Goal: Task Accomplishment & Management: Use online tool/utility

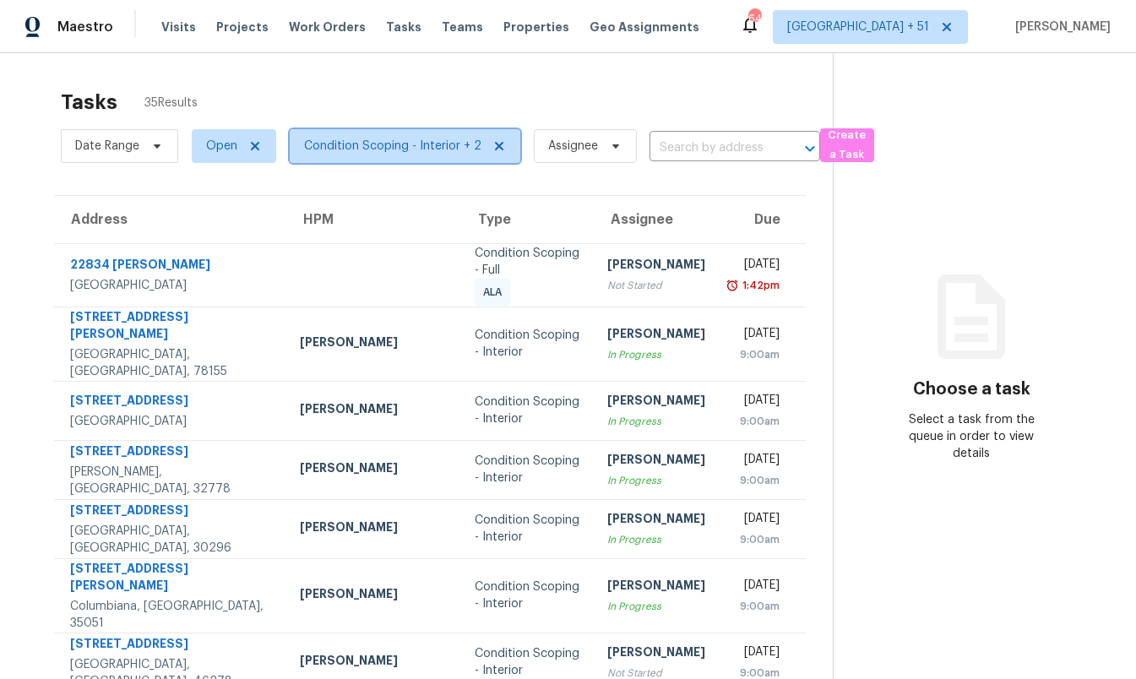
click at [345, 155] on span "Condition Scoping - Interior + 2" at bounding box center [405, 146] width 231 height 34
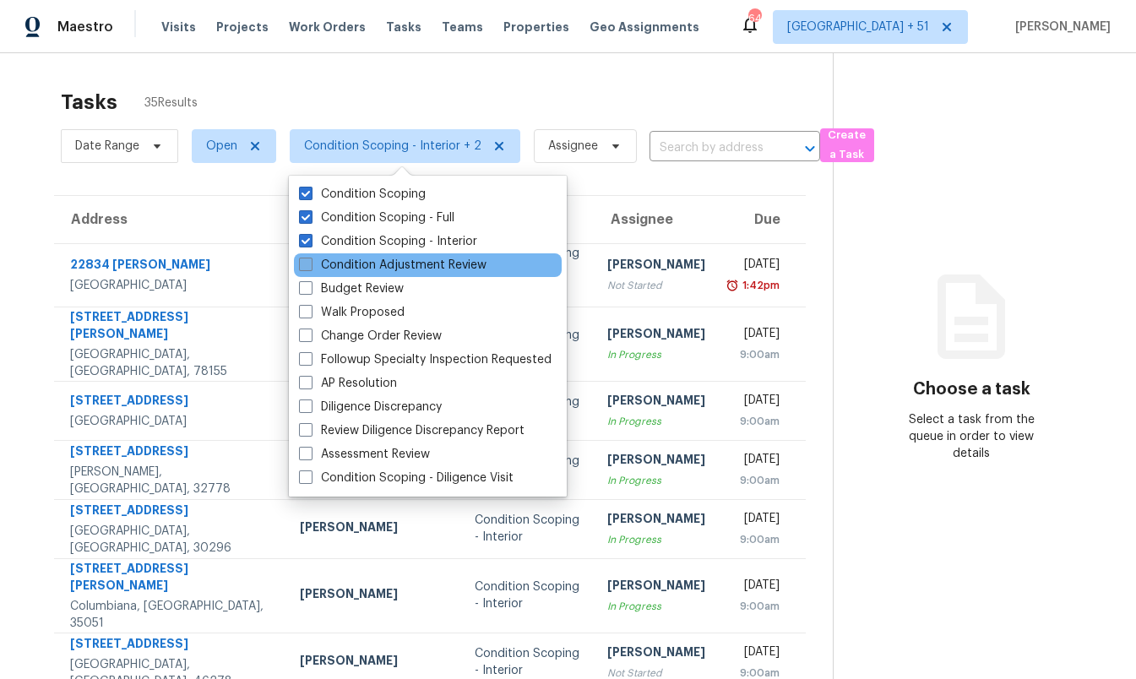
click at [340, 263] on label "Condition Adjustment Review" at bounding box center [392, 265] width 187 height 17
click at [310, 263] on input "Condition Adjustment Review" at bounding box center [304, 262] width 11 height 11
checkbox input "true"
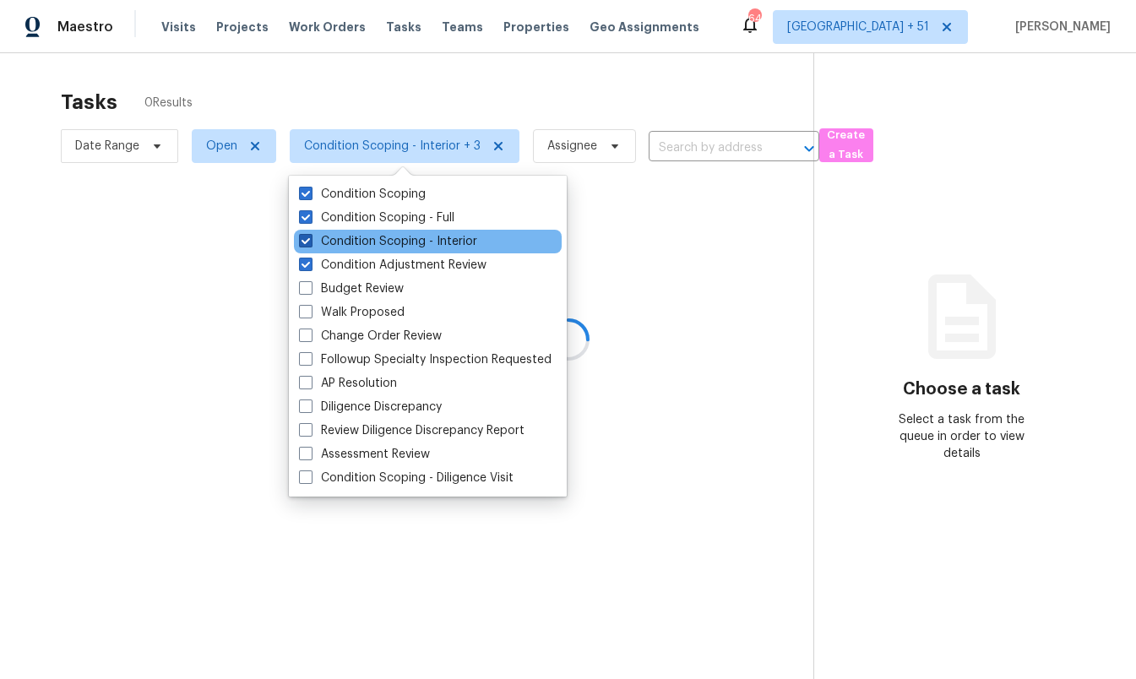
click at [334, 234] on label "Condition Scoping - Interior" at bounding box center [388, 241] width 178 height 17
click at [310, 234] on input "Condition Scoping - Interior" at bounding box center [304, 238] width 11 height 11
checkbox input "false"
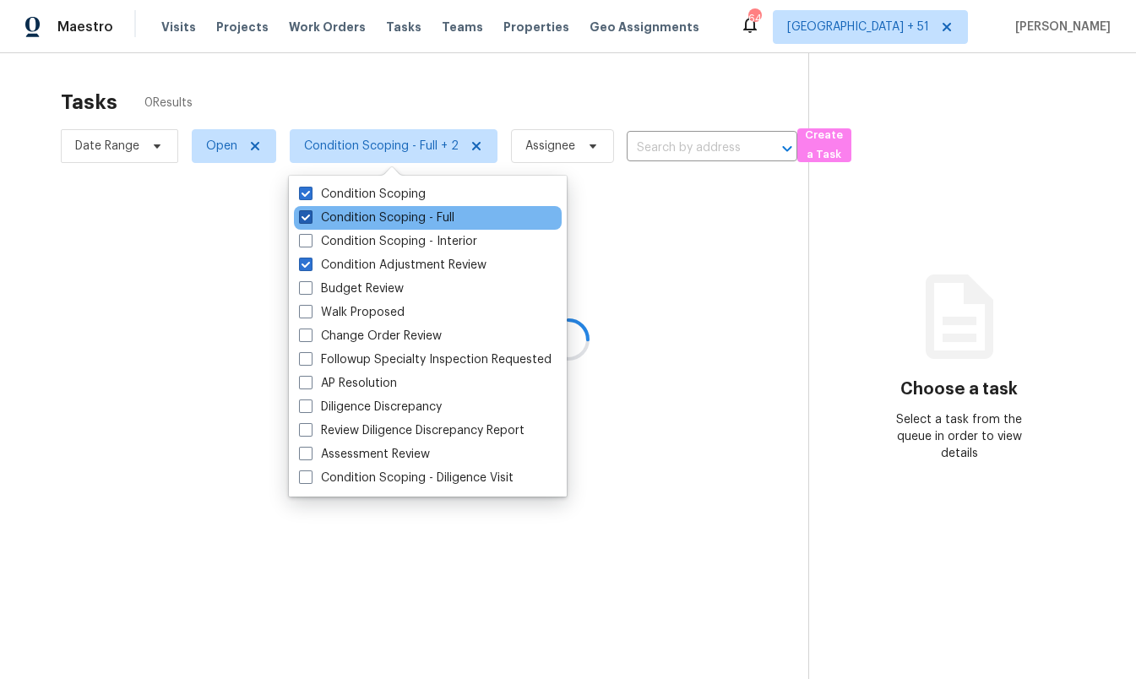
click at [331, 214] on label "Condition Scoping - Full" at bounding box center [376, 217] width 155 height 17
click at [310, 214] on input "Condition Scoping - Full" at bounding box center [304, 214] width 11 height 11
checkbox input "false"
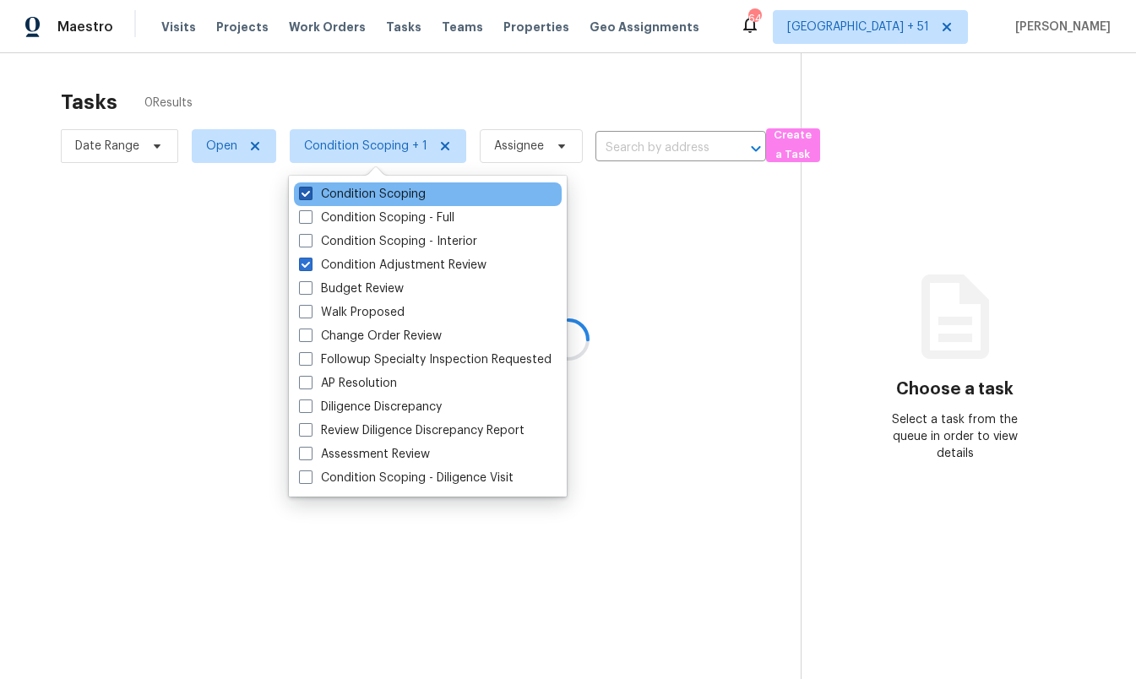
click at [330, 195] on label "Condition Scoping" at bounding box center [362, 194] width 127 height 17
click at [310, 195] on input "Condition Scoping" at bounding box center [304, 191] width 11 height 11
checkbox input "false"
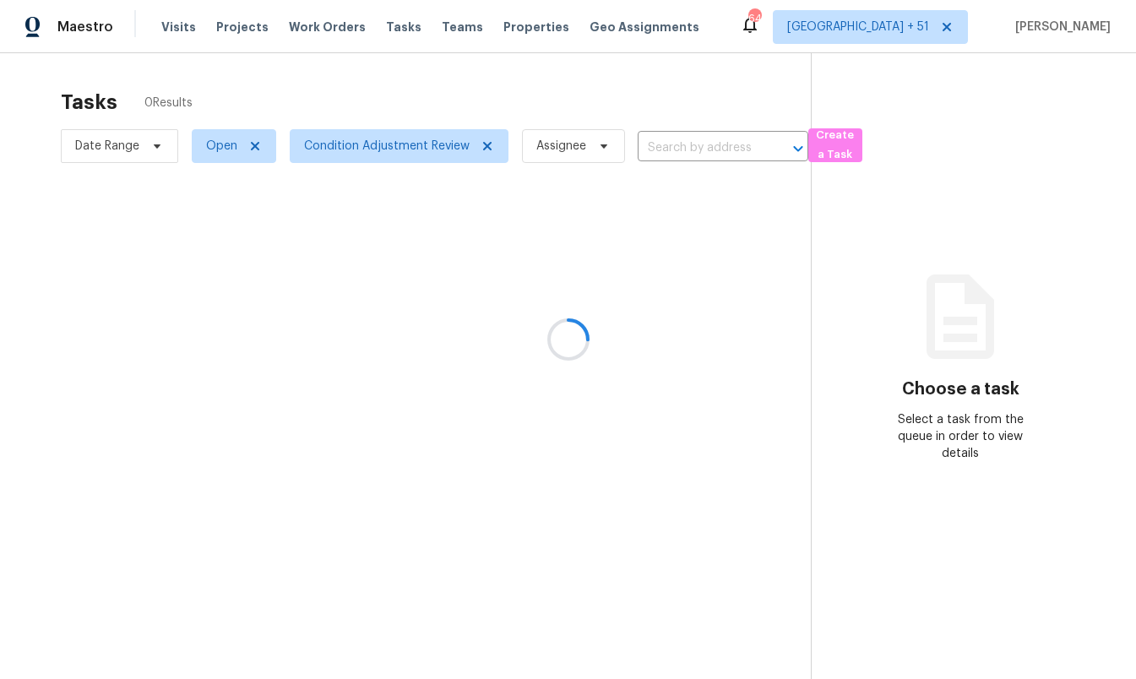
click at [42, 204] on div at bounding box center [568, 339] width 1136 height 679
